Goal: Information Seeking & Learning: Learn about a topic

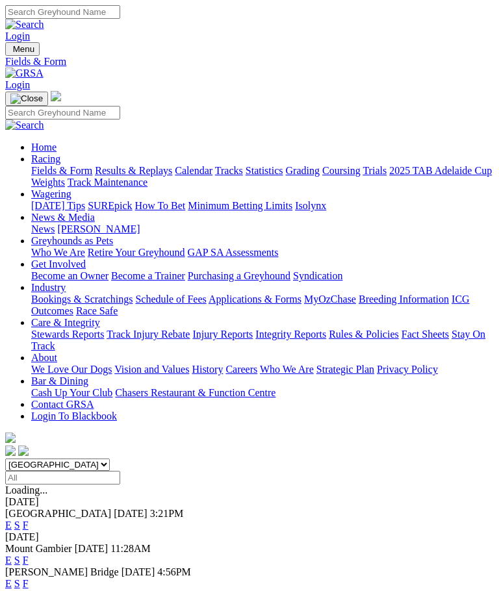
click at [143, 176] on link "Results & Replays" at bounding box center [133, 170] width 77 height 11
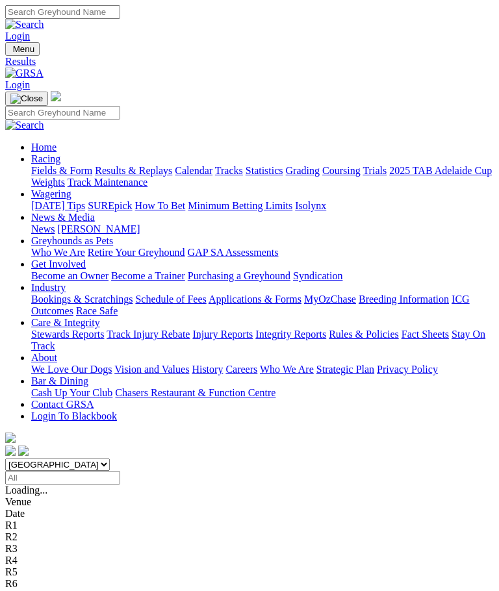
scroll to position [146, 0]
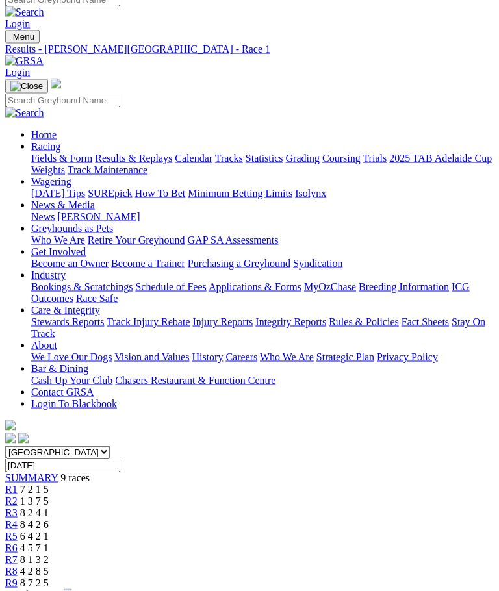
scroll to position [8, 0]
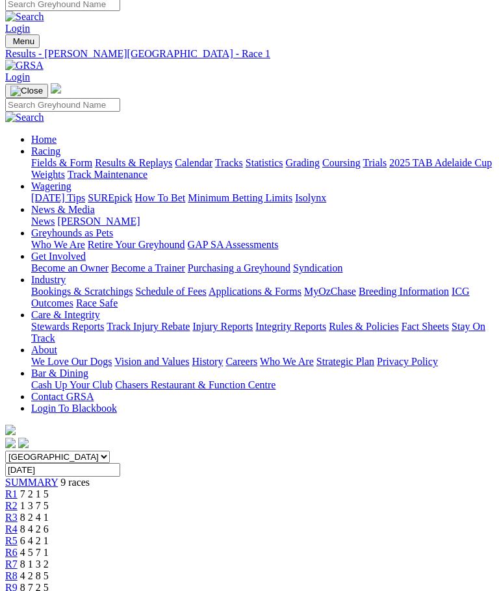
click at [18, 500] on link "R2" at bounding box center [11, 505] width 12 height 11
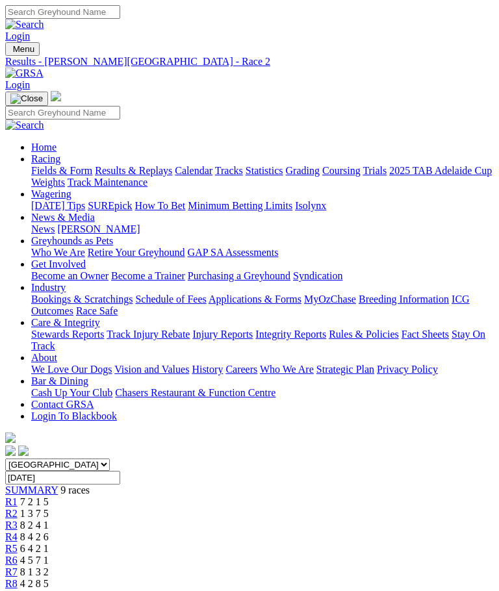
click at [18, 519] on link "R3" at bounding box center [11, 524] width 12 height 11
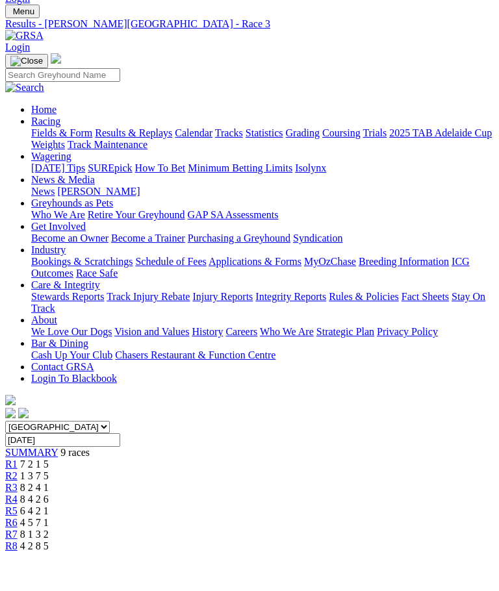
scroll to position [37, 0]
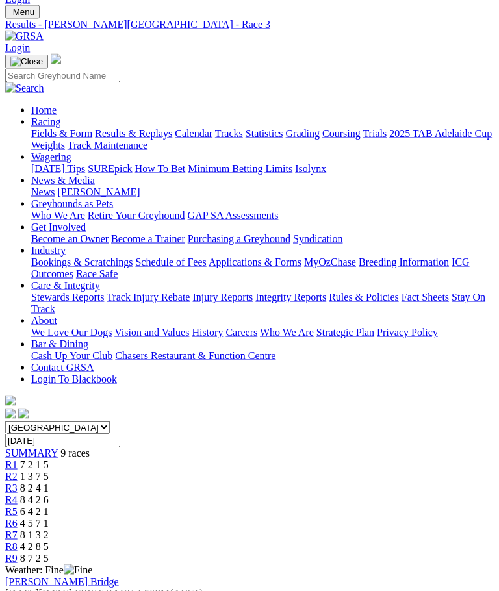
click at [18, 494] on span "R4" at bounding box center [11, 499] width 12 height 11
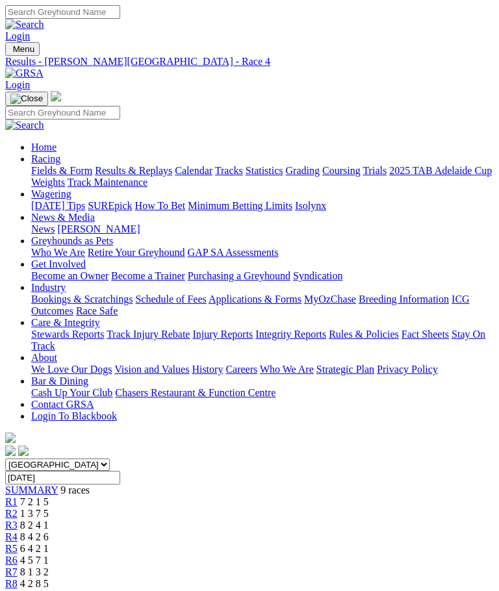
click at [18, 543] on span "R5" at bounding box center [11, 548] width 12 height 11
click at [18, 554] on span "R6" at bounding box center [11, 559] width 12 height 11
click at [18, 566] on span "R7" at bounding box center [11, 571] width 12 height 11
click at [18, 578] on span "R8" at bounding box center [11, 583] width 12 height 11
click at [49, 589] on span "8 7 2 5" at bounding box center [34, 594] width 29 height 11
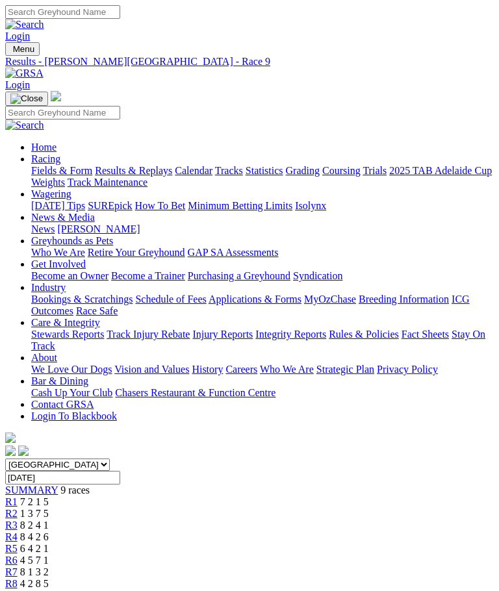
click at [10, 52] on img "Toggle navigation" at bounding box center [10, 52] width 0 height 0
click at [92, 174] on link "Fields & Form" at bounding box center [61, 170] width 61 height 11
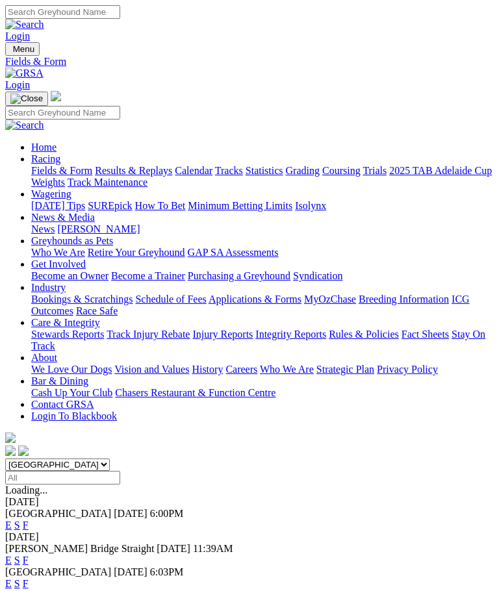
click at [29, 519] on link "F" at bounding box center [26, 524] width 6 height 11
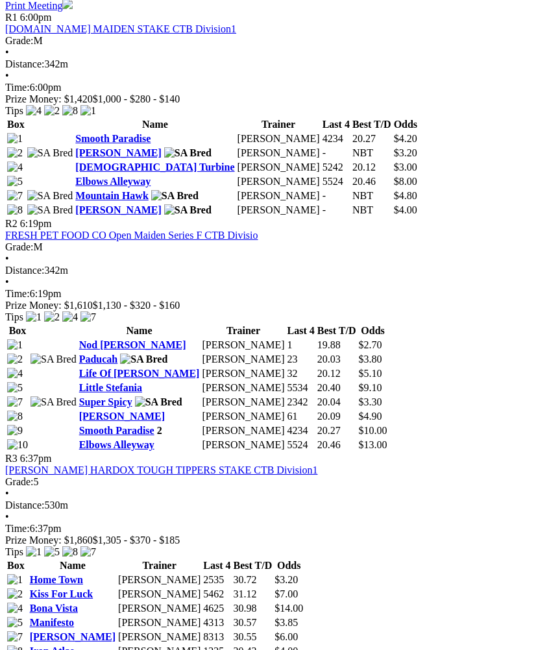
scroll to position [690, 0]
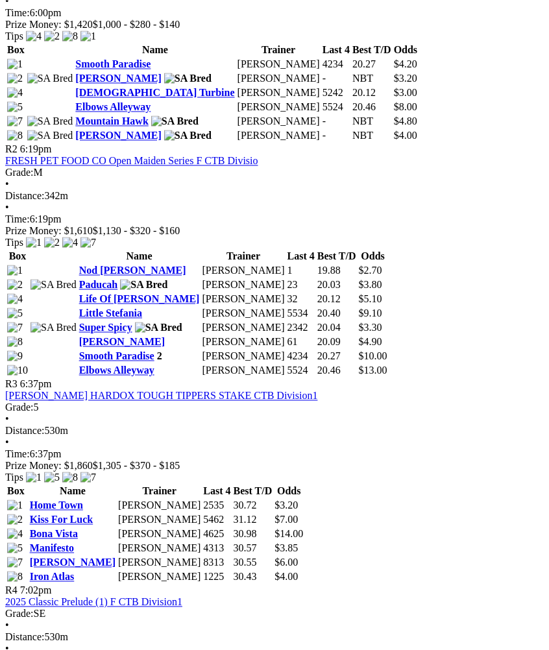
scroll to position [754, 0]
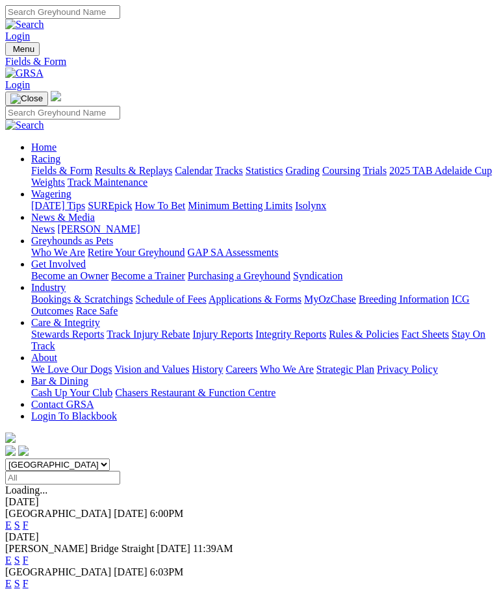
click at [29, 554] on link "F" at bounding box center [26, 559] width 6 height 11
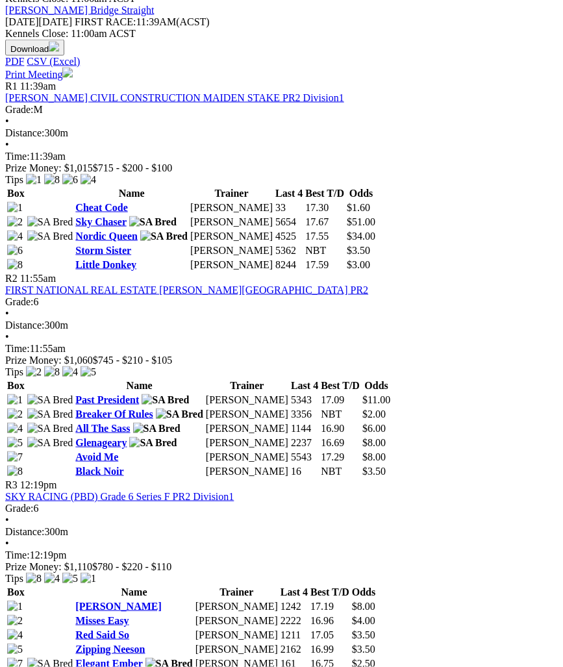
scroll to position [586, 0]
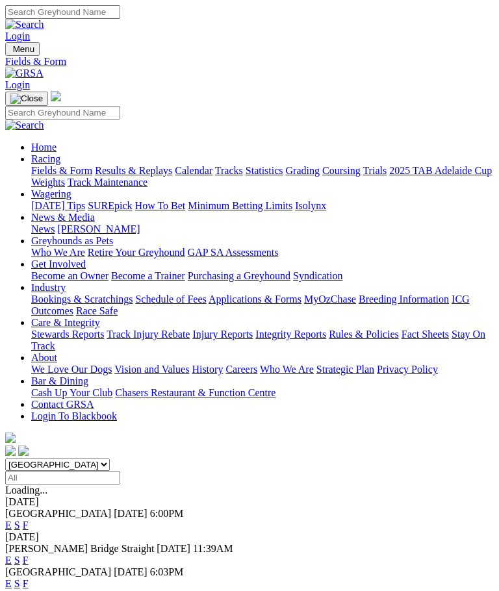
click at [29, 578] on link "F" at bounding box center [26, 583] width 6 height 11
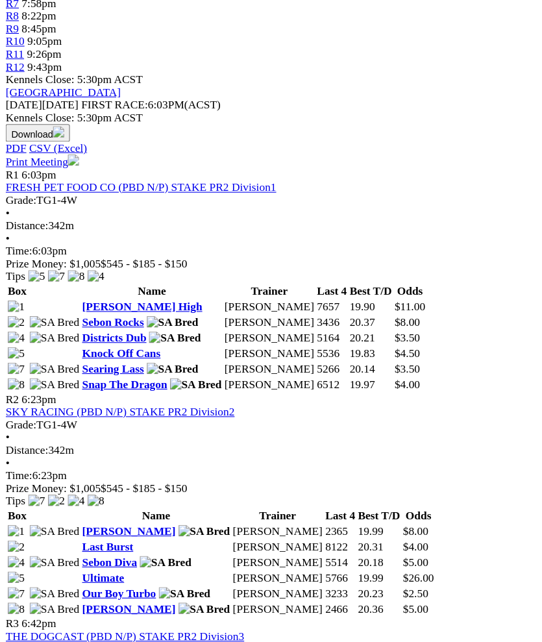
scroll to position [556, 0]
